Goal: Task Accomplishment & Management: Manage account settings

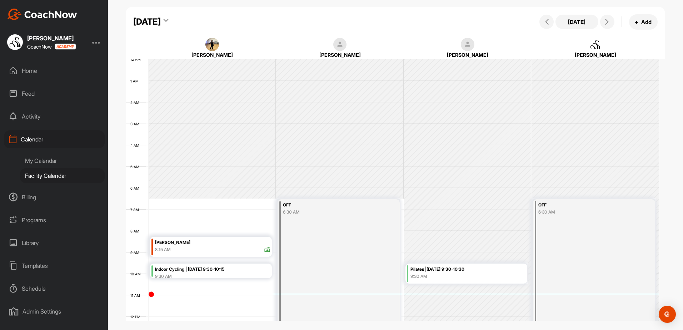
scroll to position [124, 0]
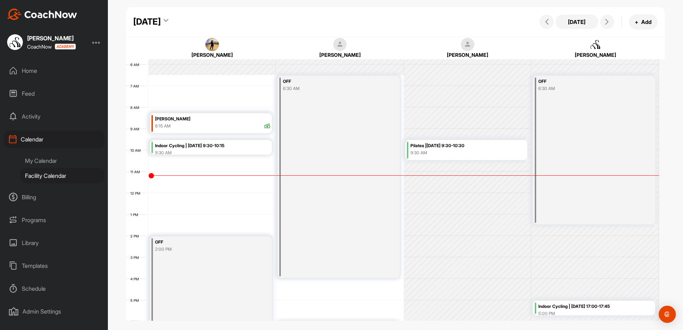
click at [40, 224] on div "Programs" at bounding box center [54, 220] width 101 height 18
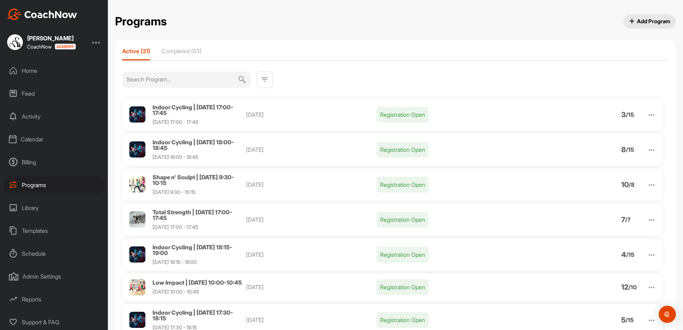
click at [179, 110] on span "Indoor Cycling | [DATE] 17:00-17:45" at bounding box center [193, 110] width 81 height 13
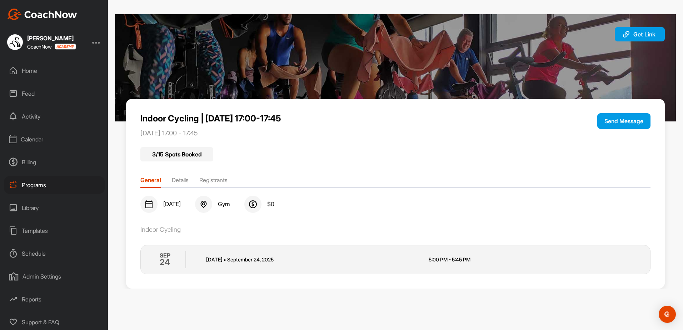
click at [173, 178] on li "Details" at bounding box center [180, 181] width 17 height 11
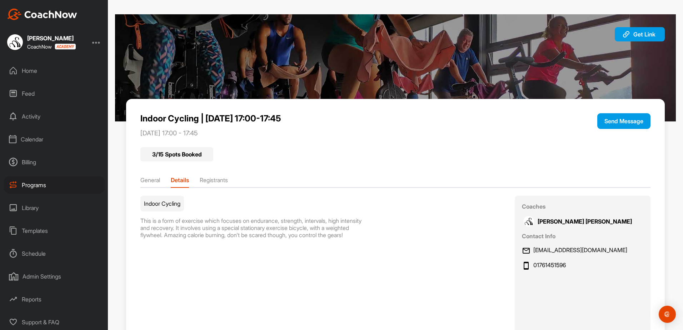
click at [205, 177] on li "Registrants" at bounding box center [214, 181] width 28 height 11
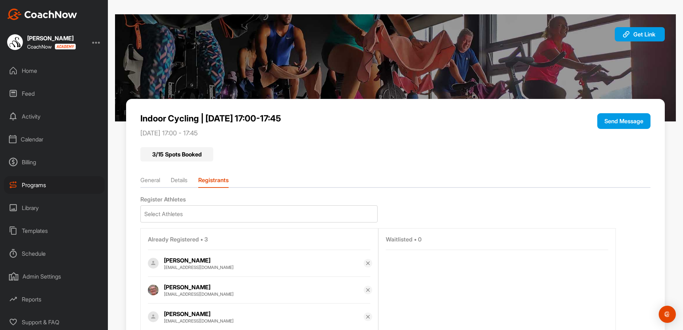
scroll to position [34, 0]
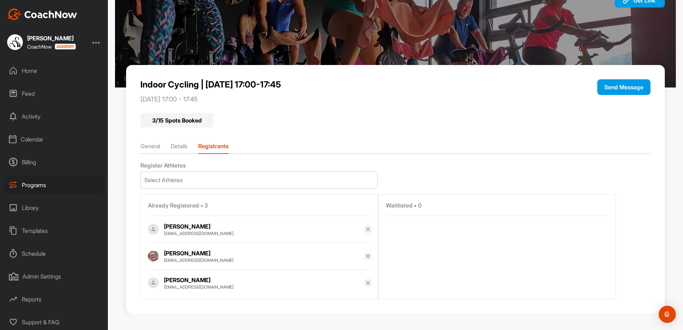
click at [25, 183] on div "Programs" at bounding box center [54, 185] width 101 height 18
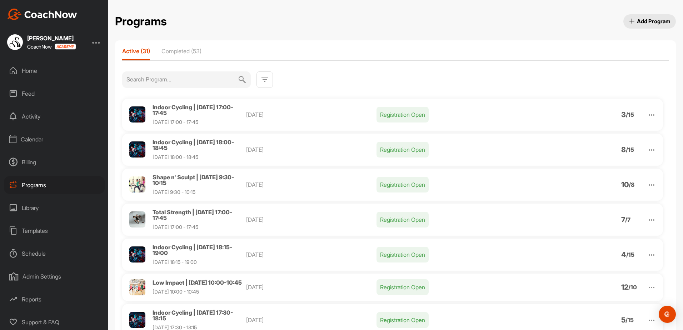
click at [173, 144] on span "Indoor Cycling | [DATE] 18:00-18:45" at bounding box center [193, 145] width 81 height 13
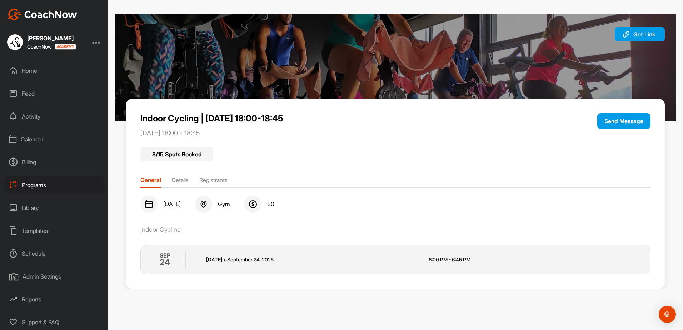
click at [203, 177] on li "Registrants" at bounding box center [213, 181] width 28 height 11
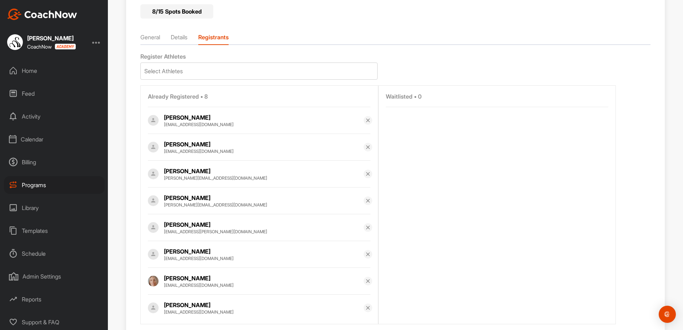
scroll to position [168, 0]
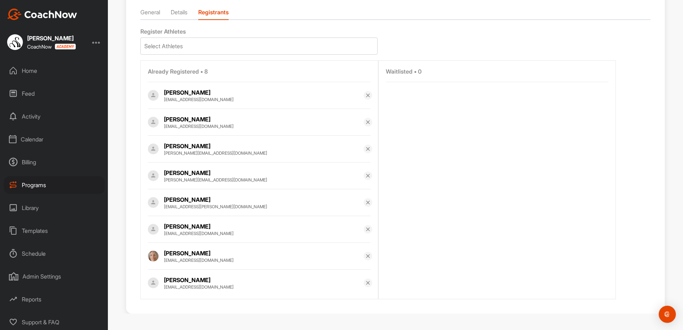
click at [183, 13] on li "Details" at bounding box center [179, 13] width 17 height 11
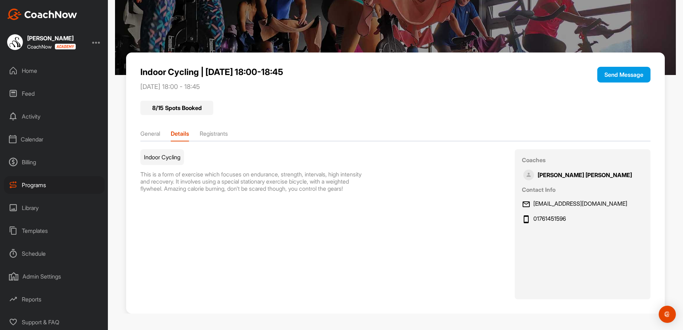
click at [41, 142] on div "Calendar" at bounding box center [54, 139] width 101 height 18
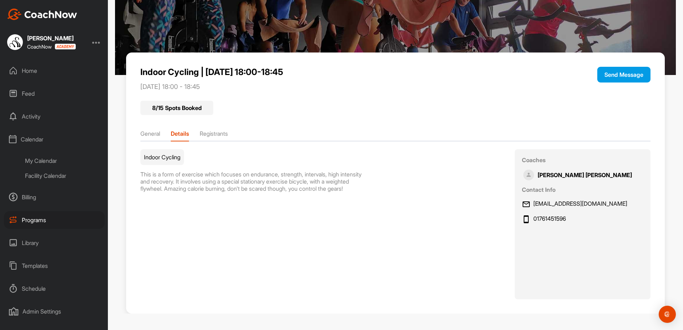
click at [34, 220] on div "Programs" at bounding box center [54, 220] width 101 height 18
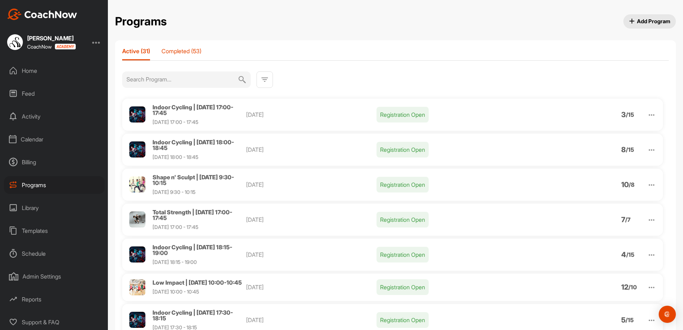
click at [173, 49] on p "Completed (53)" at bounding box center [182, 51] width 40 height 7
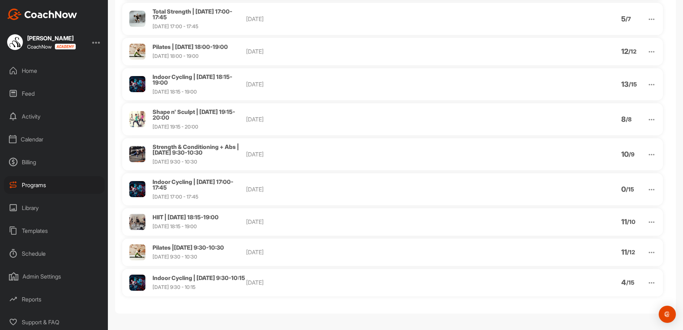
scroll to position [1595, 0]
click at [196, 244] on span "Pilates |[DATE] 9:30-10:30" at bounding box center [188, 247] width 71 height 7
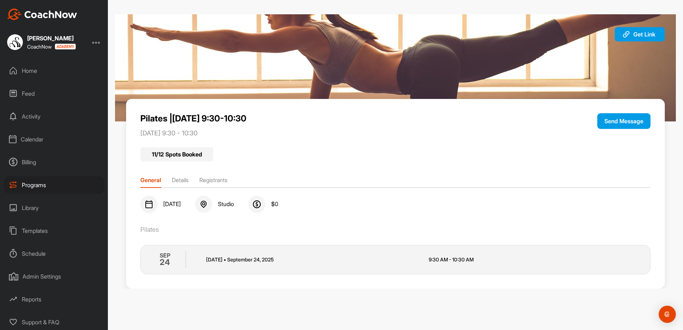
click at [217, 178] on li "Registrants" at bounding box center [213, 181] width 28 height 11
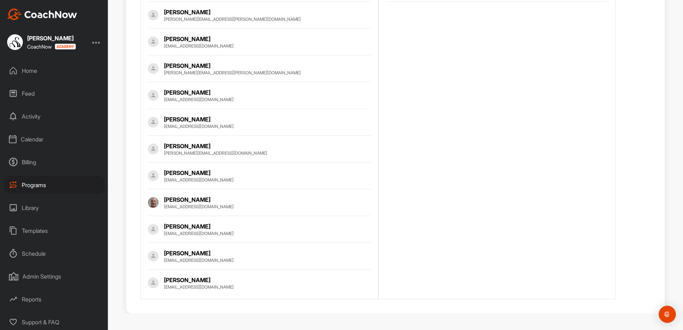
scroll to position [216, 0]
